Goal: Task Accomplishment & Management: Use online tool/utility

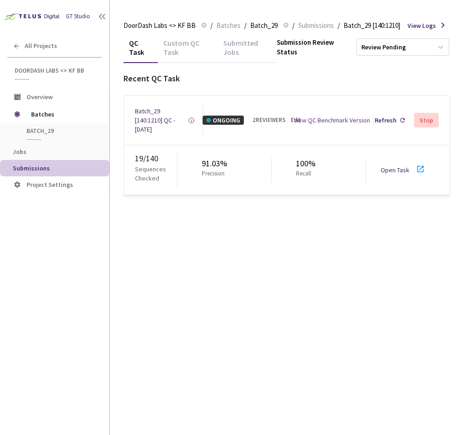
click at [395, 168] on link "Open Task" at bounding box center [394, 170] width 29 height 8
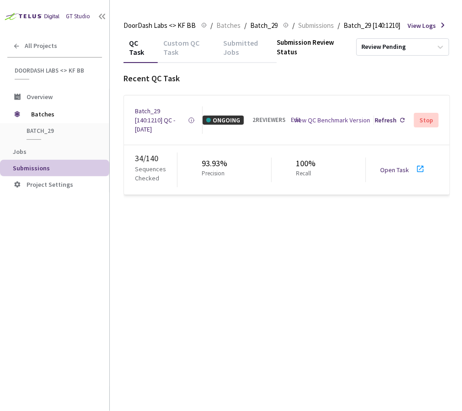
click at [231, 48] on div "Submitted Jobs" at bounding box center [247, 50] width 59 height 25
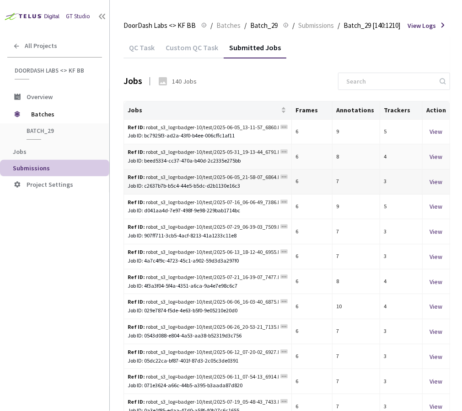
scroll to position [36, 0]
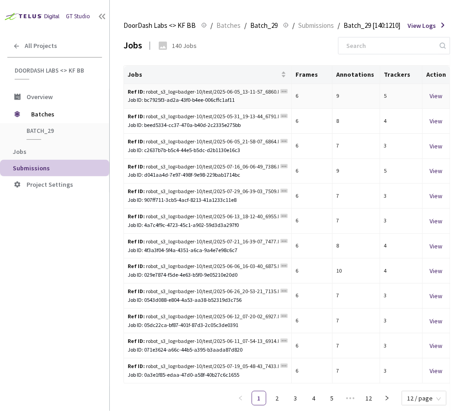
click at [437, 95] on div "View" at bounding box center [436, 96] width 20 height 10
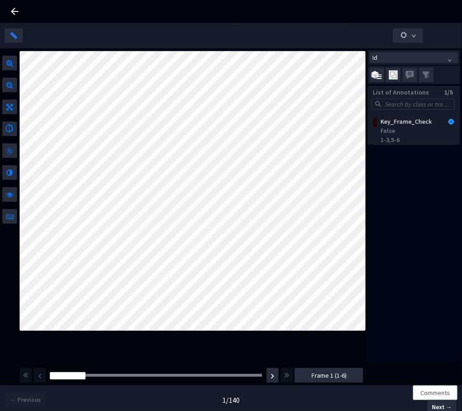
click at [17, 12] on icon at bounding box center [14, 11] width 11 height 11
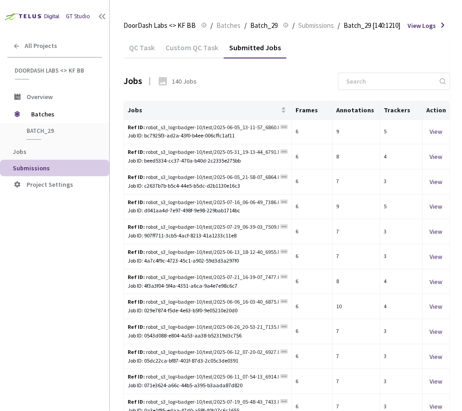
click at [133, 44] on div "QC Task" at bounding box center [141, 51] width 37 height 16
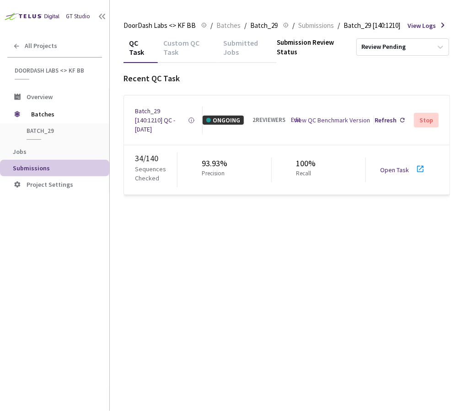
click at [184, 48] on div "Custom QC Task" at bounding box center [188, 50] width 60 height 25
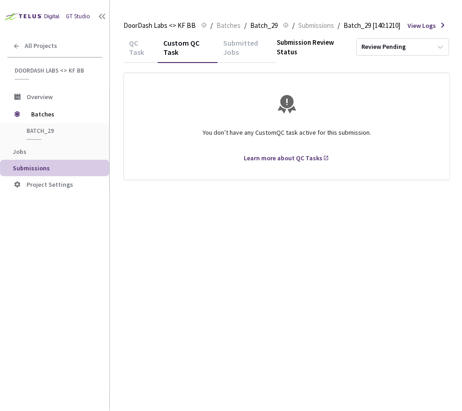
click at [137, 48] on div "QC Task" at bounding box center [140, 50] width 34 height 25
